Goal: Transaction & Acquisition: Book appointment/travel/reservation

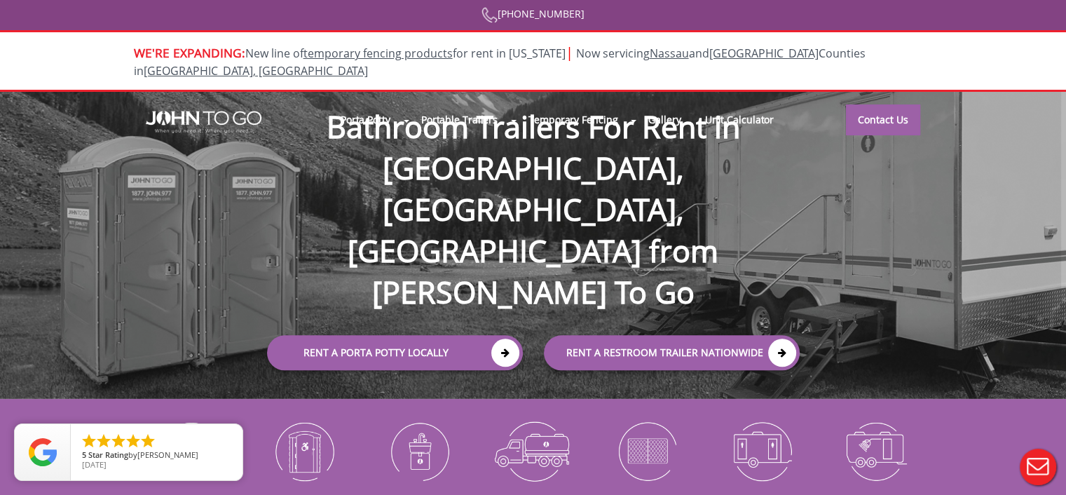
click at [374, 99] on div at bounding box center [533, 247] width 1066 height 495
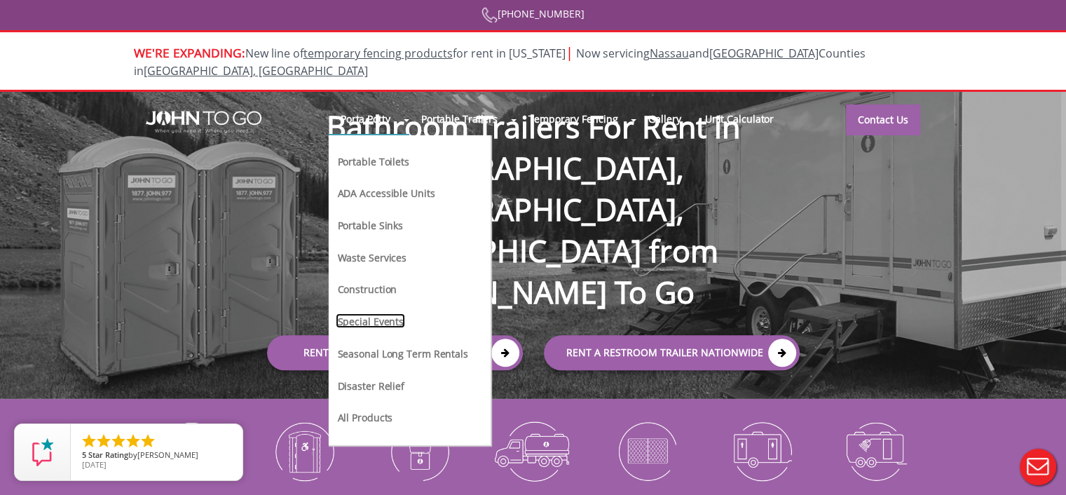
click at [370, 313] on link "Special Events" at bounding box center [370, 320] width 69 height 15
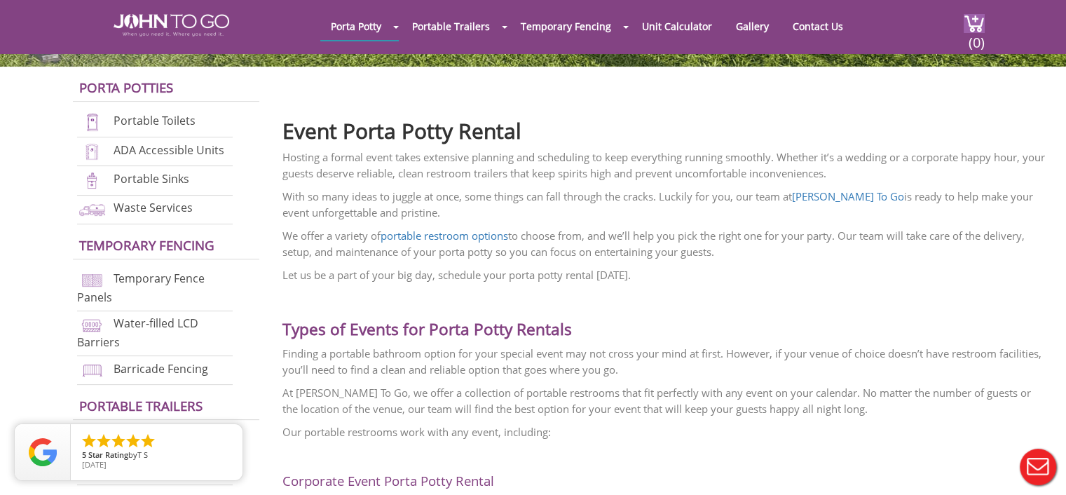
scroll to position [351, 0]
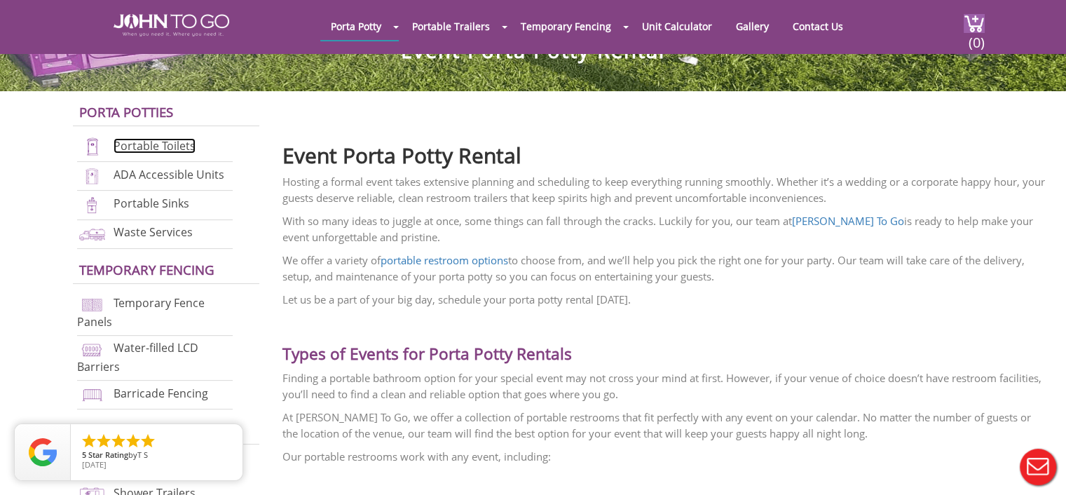
click at [151, 144] on link "Portable Toilets" at bounding box center [155, 145] width 82 height 15
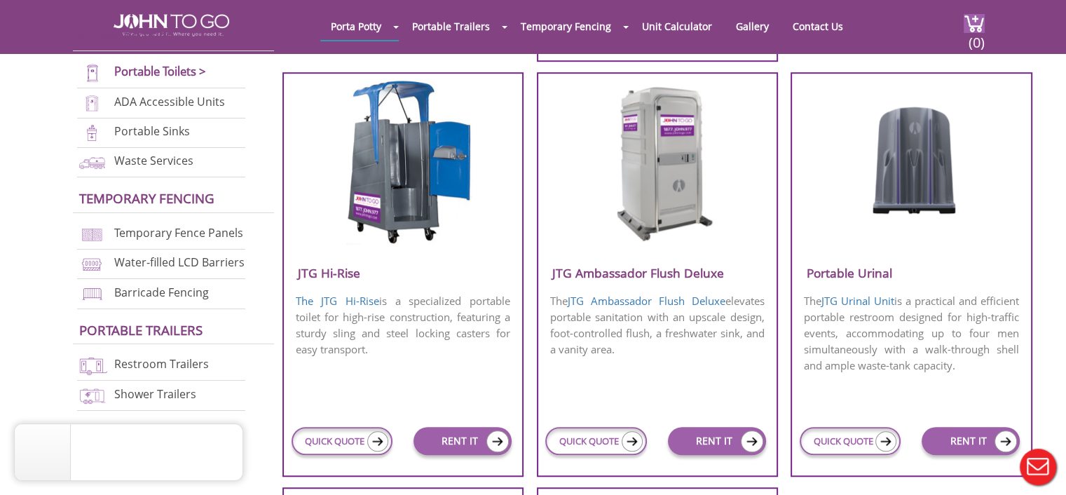
scroll to position [981, 0]
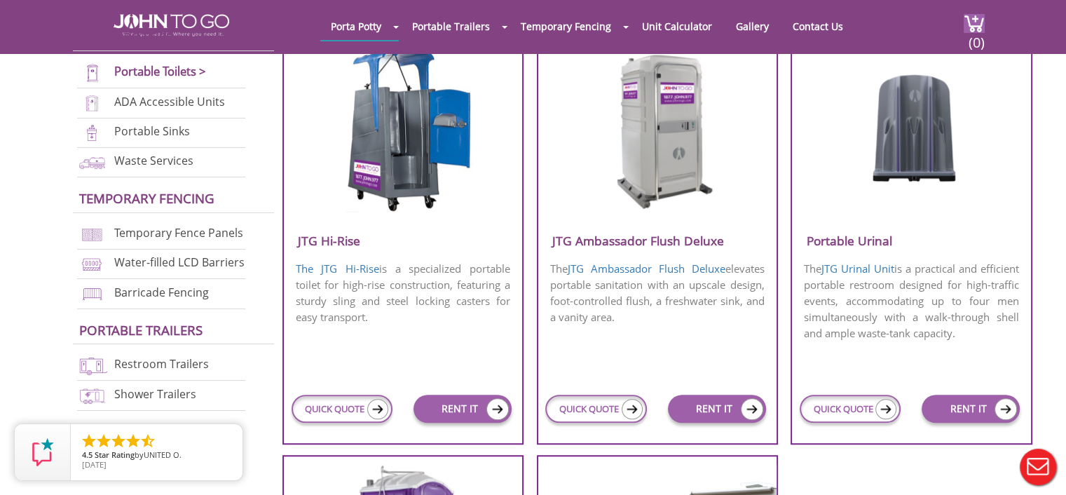
click at [604, 240] on h3 "JTG Ambassador Flush Deluxe" at bounding box center [657, 240] width 238 height 23
click at [616, 266] on link "JTG Ambassador Flush Deluxe" at bounding box center [647, 268] width 158 height 14
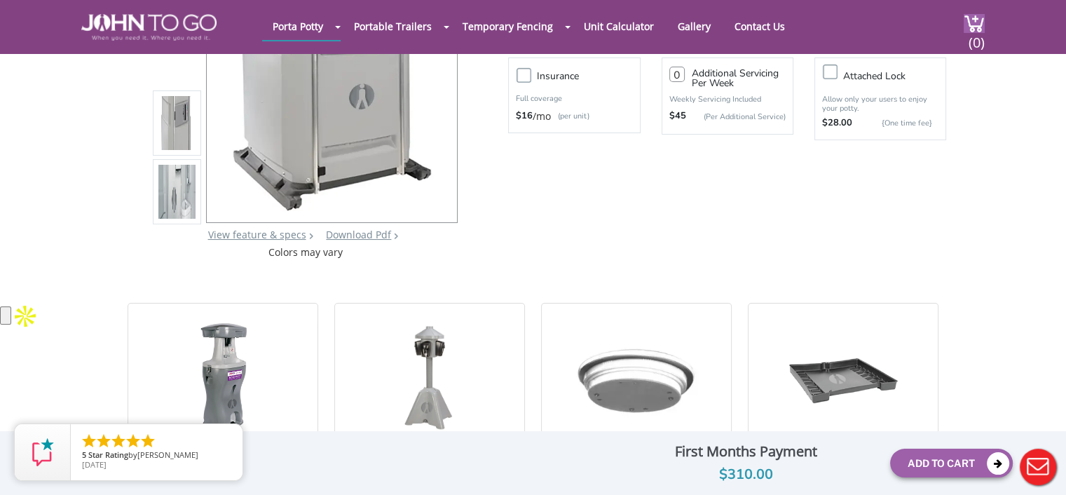
scroll to position [210, 0]
click at [336, 232] on link "Download Pdf" at bounding box center [358, 235] width 65 height 13
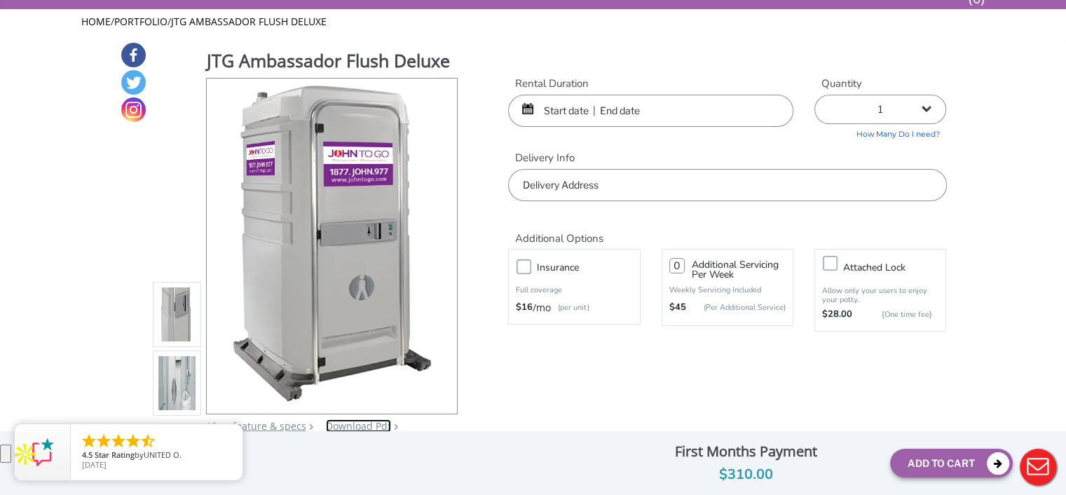
scroll to position [0, 0]
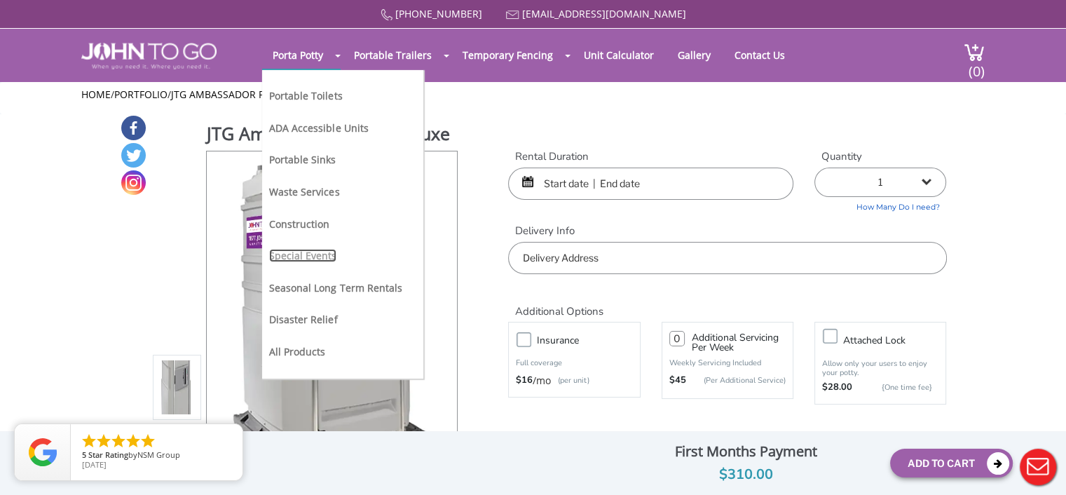
click at [295, 252] on link "Special Events" at bounding box center [302, 255] width 67 height 13
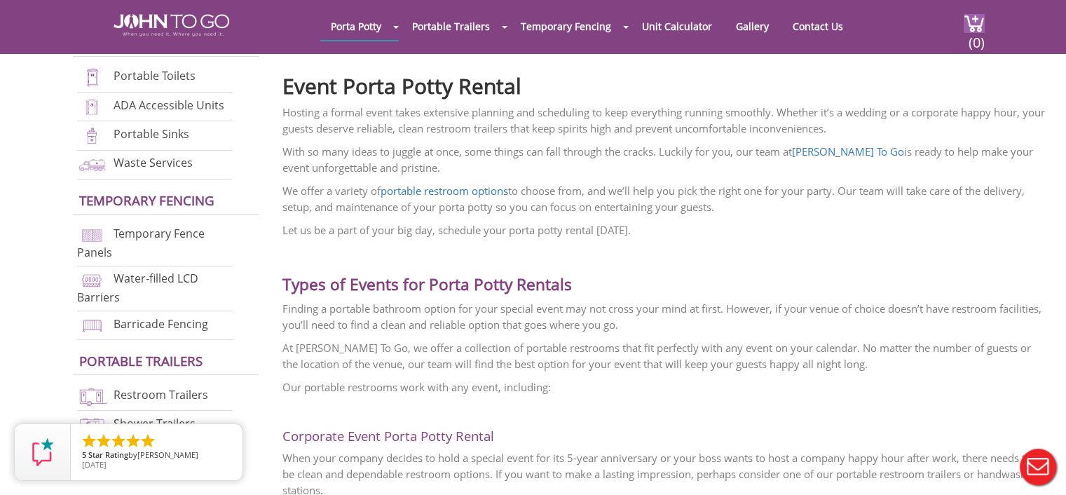
scroll to position [421, 0]
click at [129, 135] on link "Portable Sinks" at bounding box center [152, 132] width 76 height 15
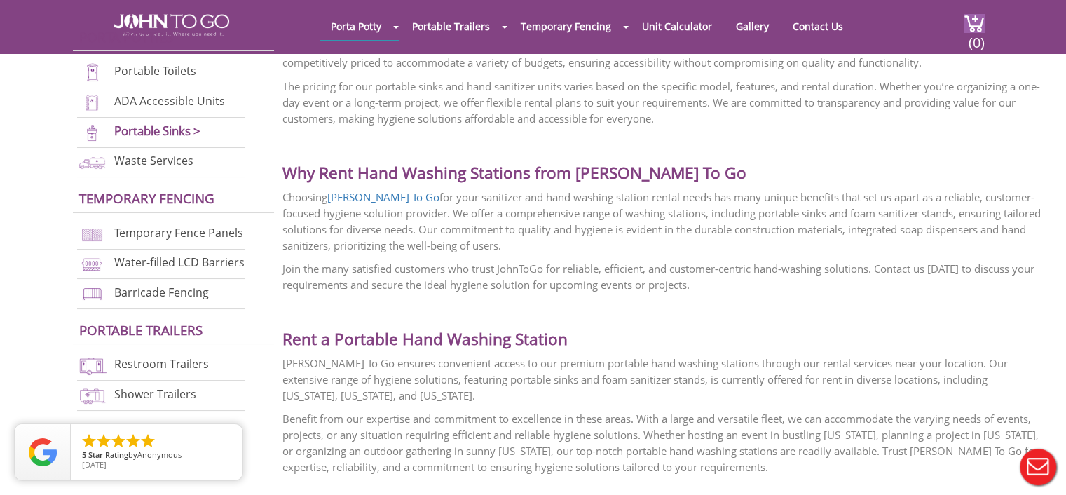
scroll to position [2524, 0]
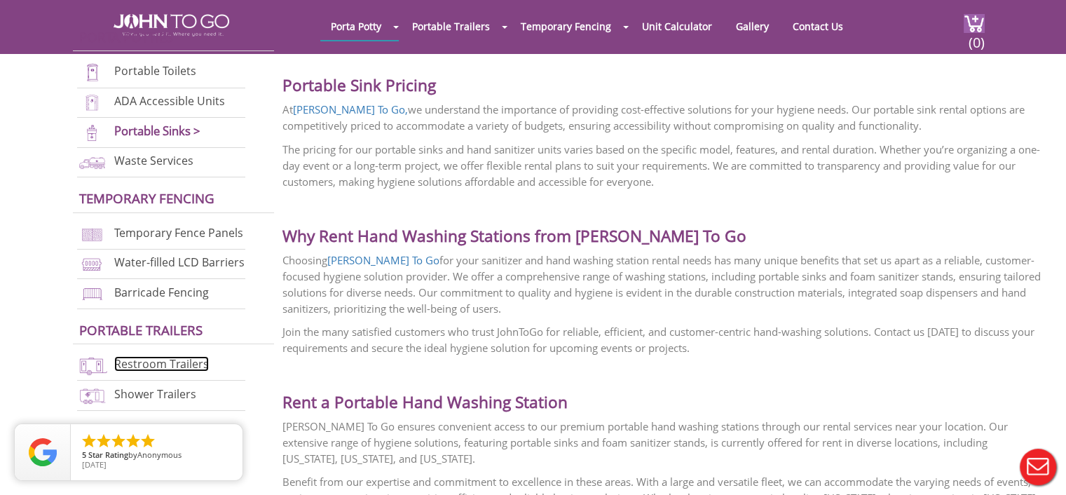
click at [135, 364] on link "Restroom Trailers" at bounding box center [161, 363] width 95 height 15
